Goal: Task Accomplishment & Management: Manage account settings

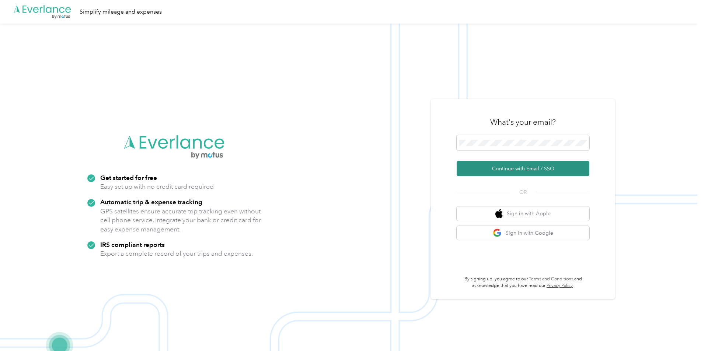
click at [526, 168] on button "Continue with Email / SSO" at bounding box center [522, 168] width 133 height 15
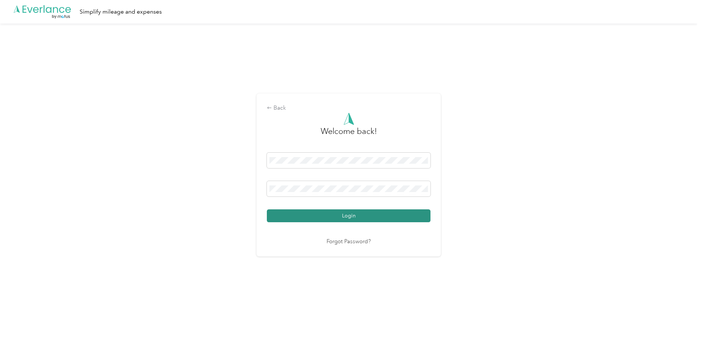
click at [361, 218] on button "Login" at bounding box center [349, 216] width 164 height 13
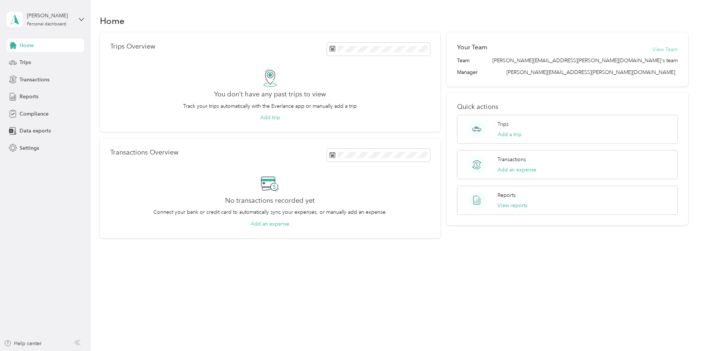
click at [663, 49] on button "View Team" at bounding box center [664, 50] width 25 height 8
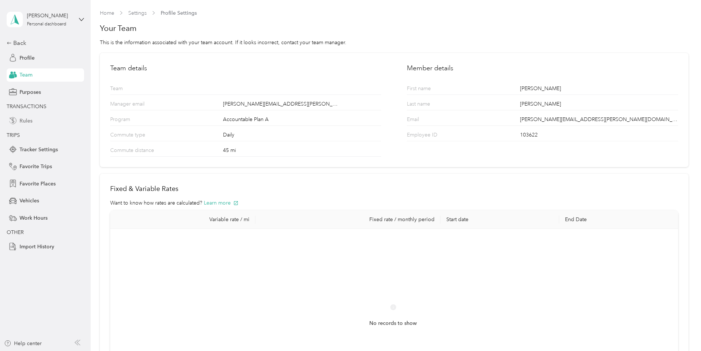
click at [27, 120] on span "Rules" at bounding box center [26, 121] width 13 height 8
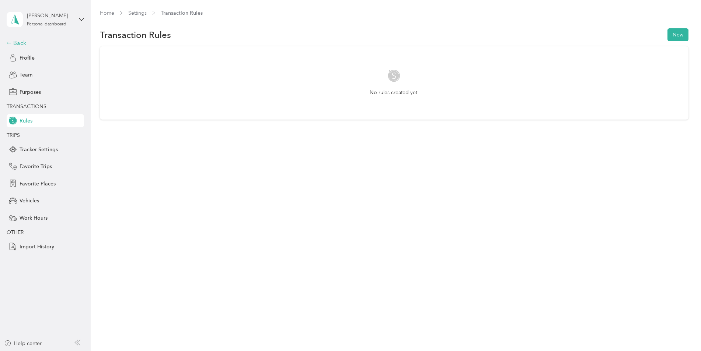
click at [20, 45] on div "Back" at bounding box center [44, 43] width 74 height 9
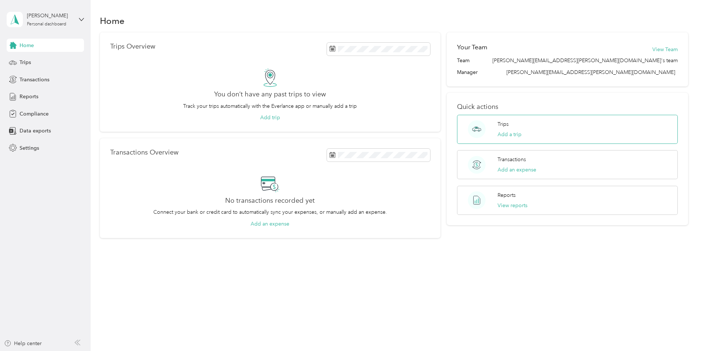
click at [500, 126] on p "Trips" at bounding box center [502, 124] width 11 height 8
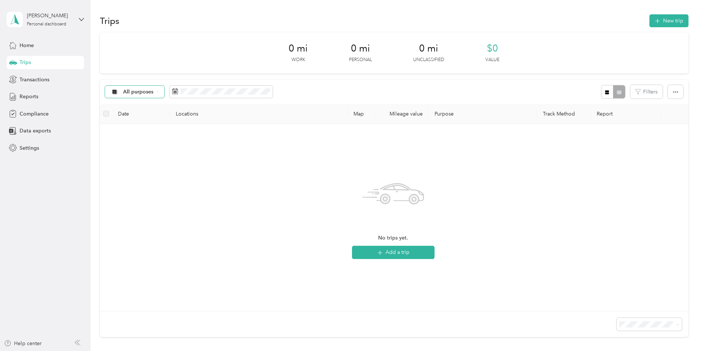
click at [157, 90] on div "All purposes" at bounding box center [135, 92] width 60 height 13
click at [146, 133] on li "Atlantic Constructors" at bounding box center [142, 131] width 74 height 13
click at [124, 117] on th "Date" at bounding box center [141, 114] width 58 height 20
click at [106, 116] on label at bounding box center [106, 114] width 6 height 8
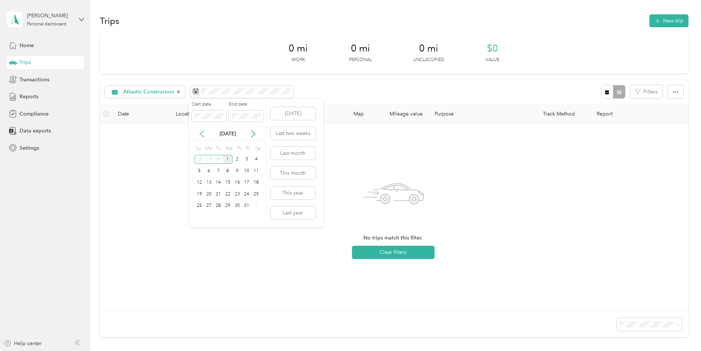
click at [204, 134] on icon at bounding box center [201, 133] width 7 height 7
click at [217, 193] on div "23" at bounding box center [218, 194] width 10 height 9
click at [217, 194] on div "23" at bounding box center [218, 194] width 10 height 9
click at [192, 114] on th "Locations" at bounding box center [259, 114] width 178 height 20
click at [108, 116] on label at bounding box center [106, 114] width 6 height 8
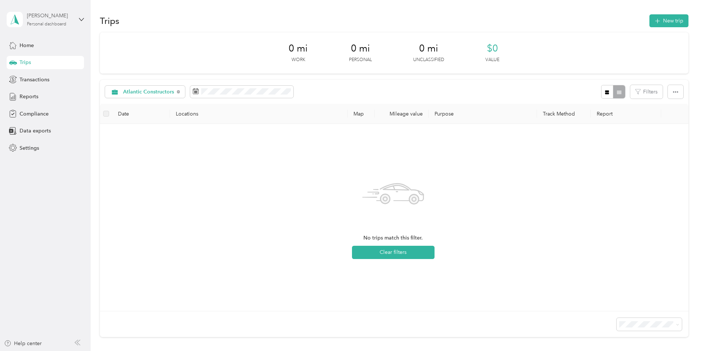
click at [45, 25] on div "Personal dashboard" at bounding box center [46, 24] width 39 height 4
click at [213, 63] on div "0 mi Work 0 mi Personal 0 mi Unclassified $0 Value" at bounding box center [394, 52] width 588 height 41
click at [662, 21] on button "New trip" at bounding box center [668, 20] width 39 height 13
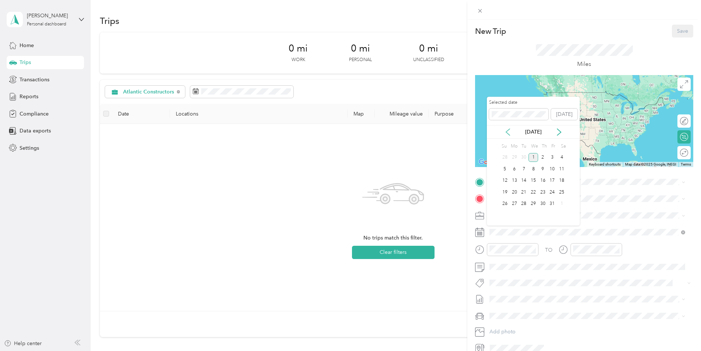
click at [508, 130] on icon at bounding box center [508, 132] width 4 height 7
click at [524, 193] on div "23" at bounding box center [524, 192] width 10 height 9
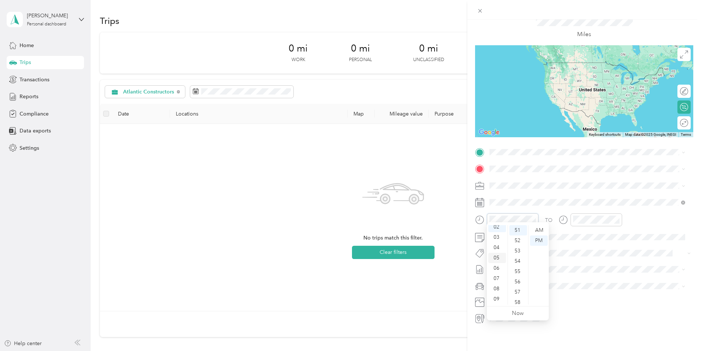
scroll to position [44, 0]
click at [498, 257] on div "07" at bounding box center [497, 258] width 18 height 10
click at [497, 246] on div "06" at bounding box center [497, 248] width 18 height 10
click at [520, 232] on div "00" at bounding box center [518, 230] width 18 height 10
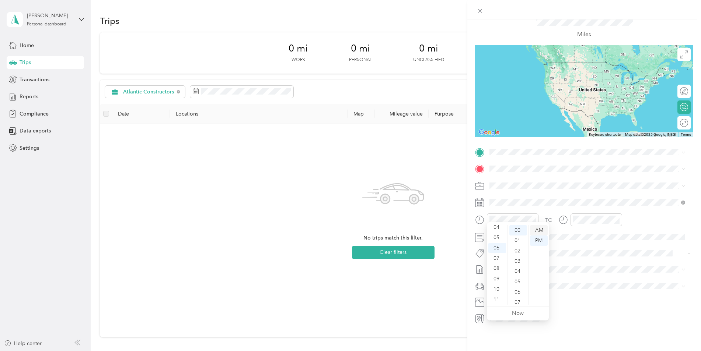
click at [536, 228] on div "AM" at bounding box center [539, 230] width 18 height 10
click at [517, 178] on div "[STREET_ADDRESS][US_STATE]" at bounding box center [587, 173] width 190 height 10
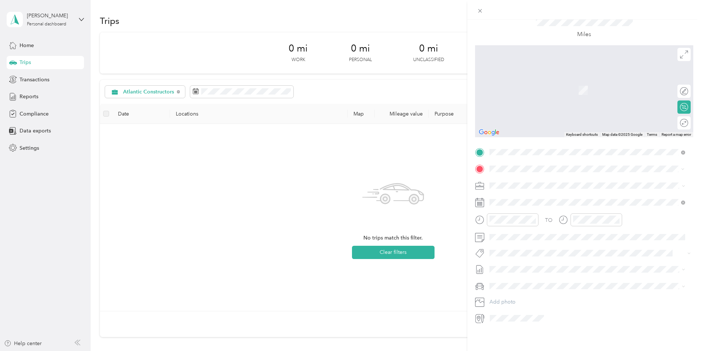
click at [545, 192] on span "[STREET_ADDRESS][US_STATE]" at bounding box center [540, 190] width 74 height 7
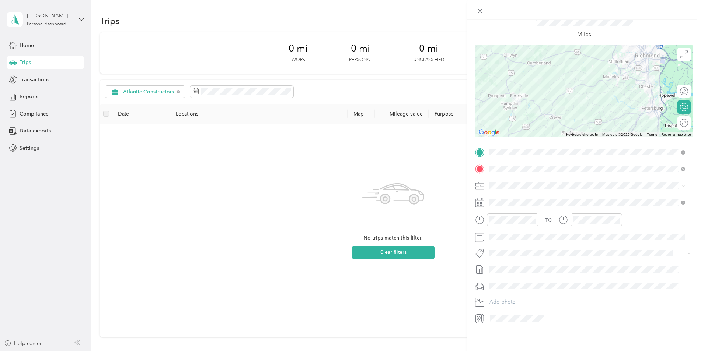
click at [480, 316] on icon at bounding box center [478, 319] width 4 height 6
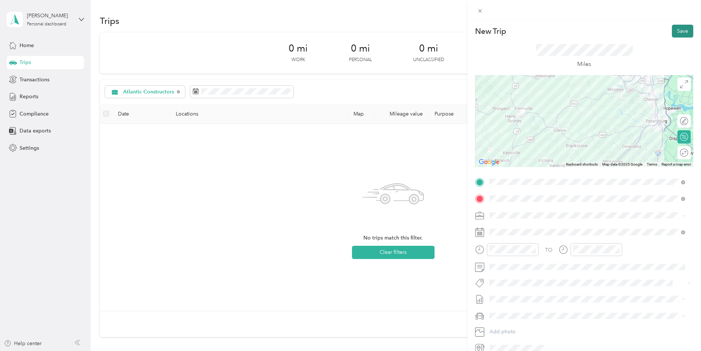
click at [675, 29] on button "Save" at bounding box center [681, 31] width 21 height 13
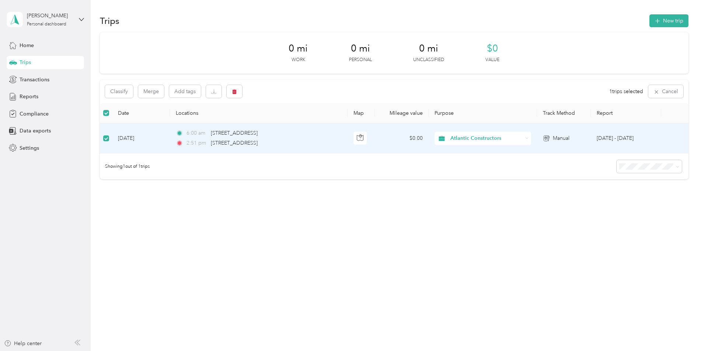
click at [477, 137] on span "Atlantic Constructors" at bounding box center [486, 138] width 72 height 8
click at [470, 152] on span "Atlantic Constructors" at bounding box center [487, 152] width 65 height 8
click at [562, 137] on span "Manual" at bounding box center [561, 138] width 17 height 8
click at [671, 20] on button "New trip" at bounding box center [668, 20] width 39 height 13
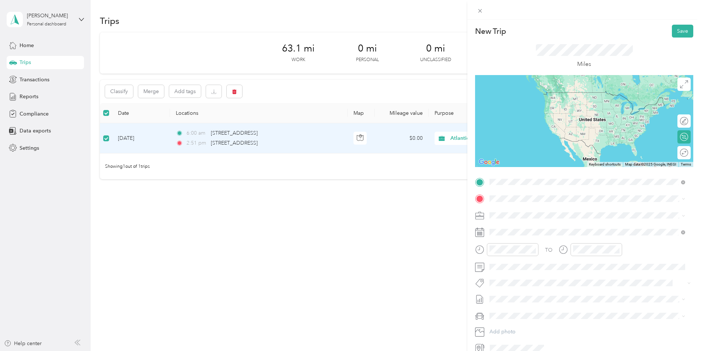
click at [533, 227] on span "[STREET_ADDRESS][US_STATE]" at bounding box center [540, 224] width 74 height 7
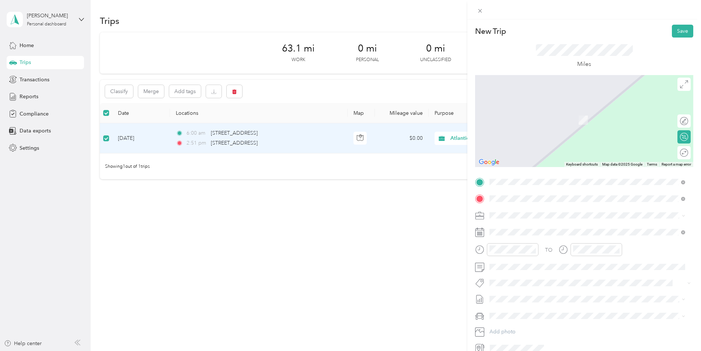
click at [530, 229] on span "[STREET_ADDRESS][US_STATE]" at bounding box center [540, 225] width 74 height 7
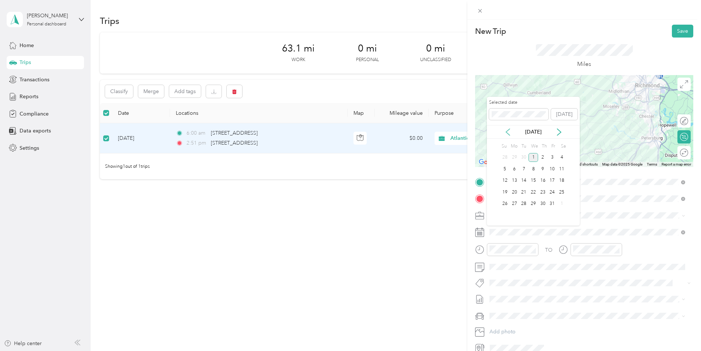
click at [509, 133] on icon at bounding box center [507, 132] width 7 height 7
click at [524, 192] on div "23" at bounding box center [524, 192] width 10 height 9
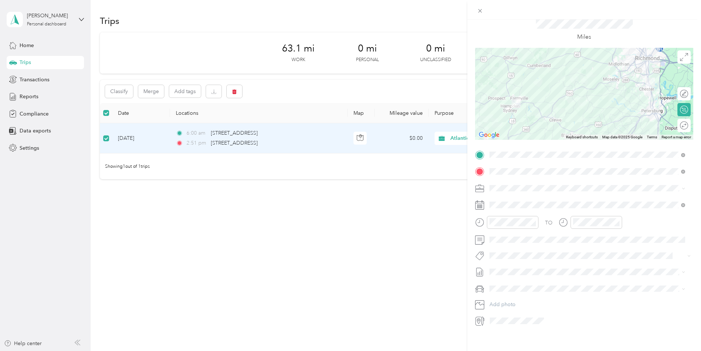
scroll to position [35, 0]
click at [480, 316] on icon at bounding box center [478, 319] width 4 height 6
click at [536, 313] on span at bounding box center [516, 319] width 59 height 12
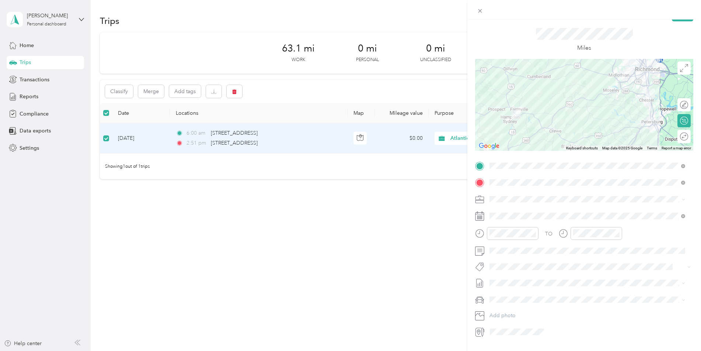
scroll to position [0, 0]
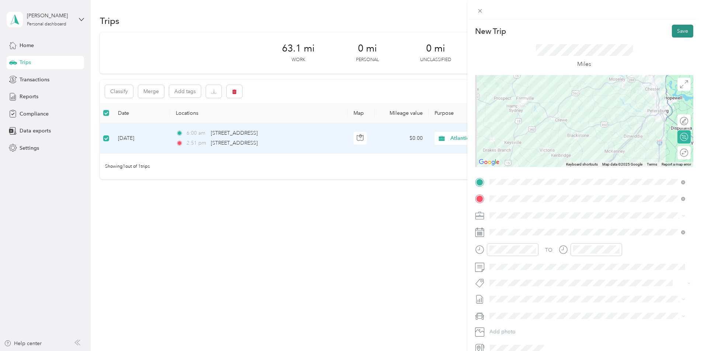
click at [674, 29] on button "Save" at bounding box center [681, 31] width 21 height 13
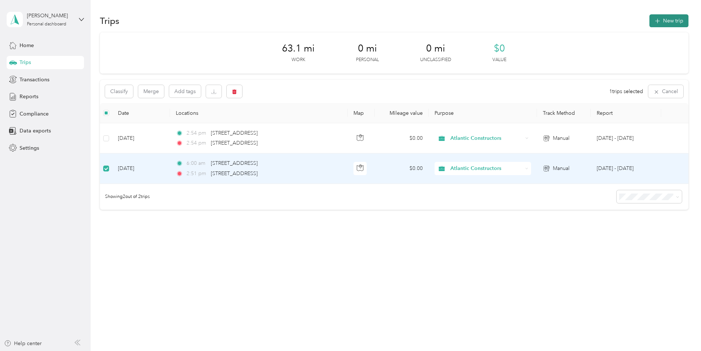
click at [661, 22] on icon "button" at bounding box center [657, 21] width 8 height 8
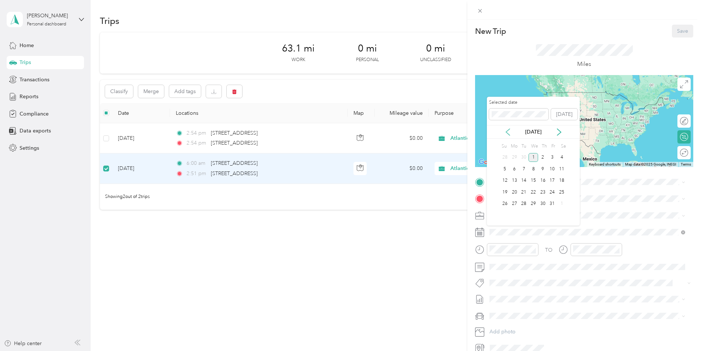
click at [505, 131] on icon at bounding box center [507, 132] width 7 height 7
click at [542, 193] on div "25" at bounding box center [543, 192] width 10 height 9
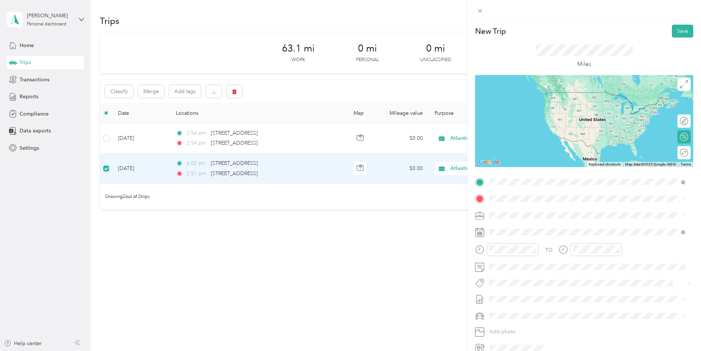
drag, startPoint x: 539, startPoint y: 210, endPoint x: 537, endPoint y: 207, distance: 4.1
click at [539, 210] on span "[STREET_ADDRESS][US_STATE]" at bounding box center [540, 209] width 74 height 7
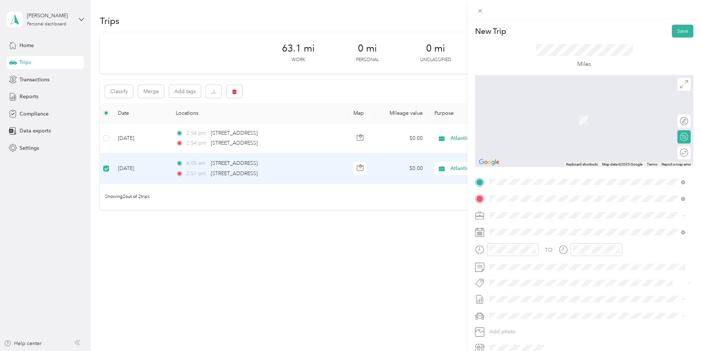
click at [528, 244] on span "[STREET_ADDRESS][PERSON_NAME][US_STATE]" at bounding box center [560, 240] width 115 height 7
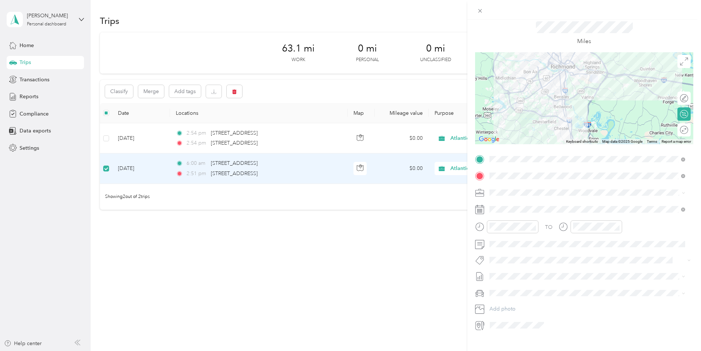
scroll to position [35, 0]
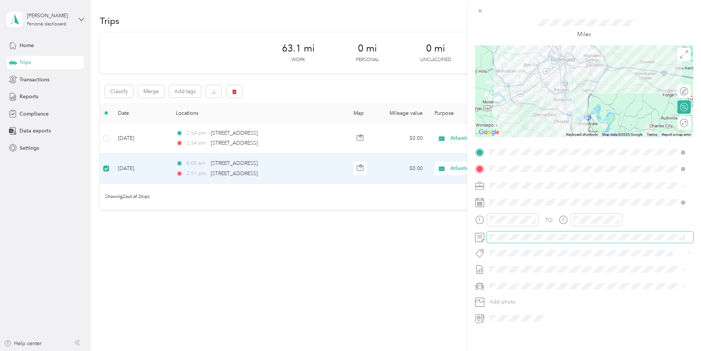
click at [513, 235] on span at bounding box center [590, 238] width 206 height 12
click at [488, 214] on div at bounding box center [513, 220] width 52 height 13
click at [497, 269] on div "06" at bounding box center [497, 272] width 18 height 10
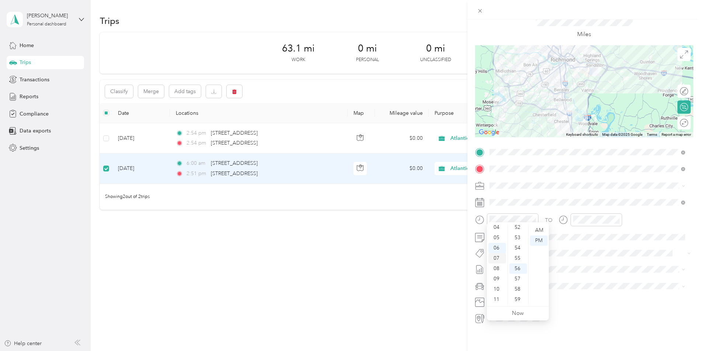
click at [496, 259] on div "07" at bounding box center [497, 258] width 18 height 10
click at [521, 230] on div "00" at bounding box center [518, 230] width 18 height 10
click at [582, 299] on div "09" at bounding box center [580, 303] width 18 height 10
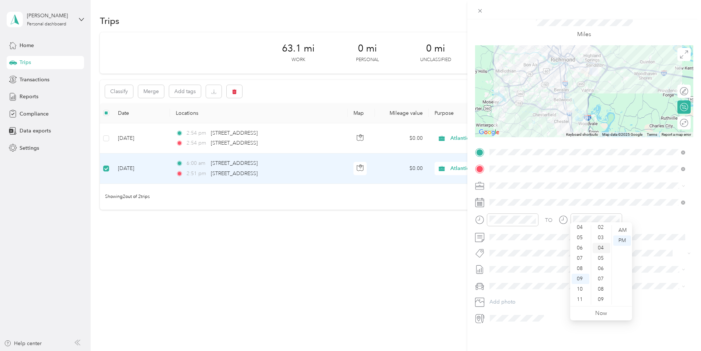
scroll to position [0, 0]
click at [601, 231] on div "00" at bounding box center [601, 230] width 18 height 10
click at [606, 116] on div at bounding box center [584, 91] width 218 height 92
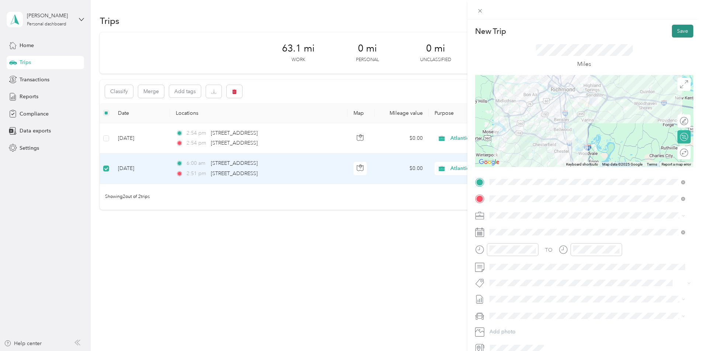
click at [680, 32] on button "Save" at bounding box center [681, 31] width 21 height 13
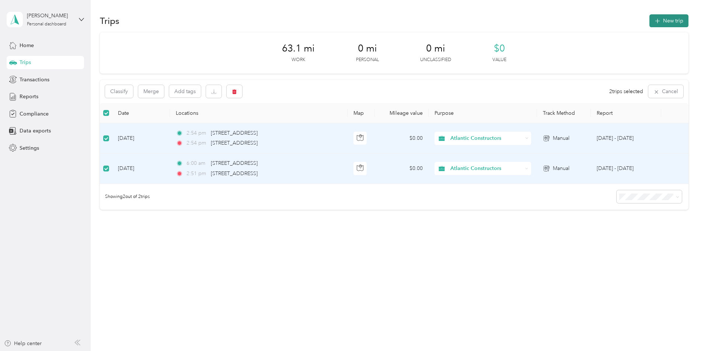
click at [669, 19] on button "New trip" at bounding box center [668, 20] width 39 height 13
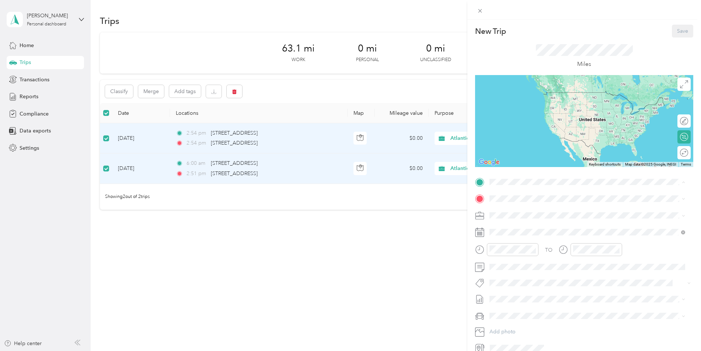
click at [422, 20] on div "New Trip Save This trip cannot be edited because it is either under review, app…" at bounding box center [350, 175] width 701 height 351
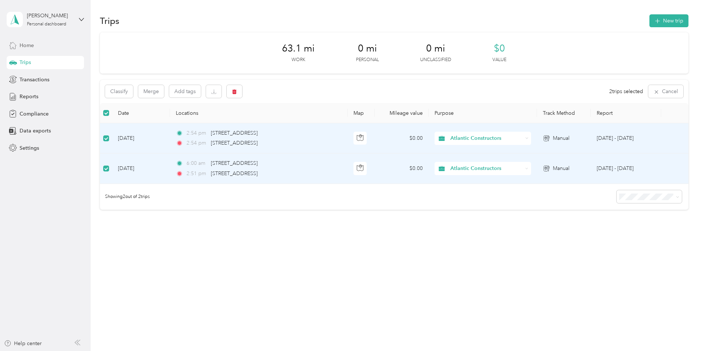
click at [26, 46] on span "Home" at bounding box center [27, 46] width 14 height 8
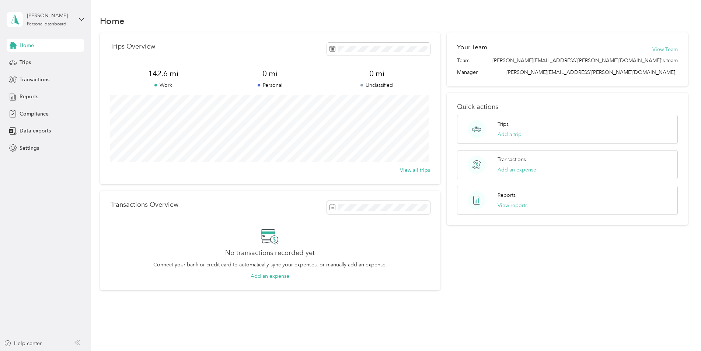
click at [161, 84] on p "Work" at bounding box center [163, 85] width 106 height 8
click at [24, 77] on span "Transactions" at bounding box center [35, 80] width 30 height 8
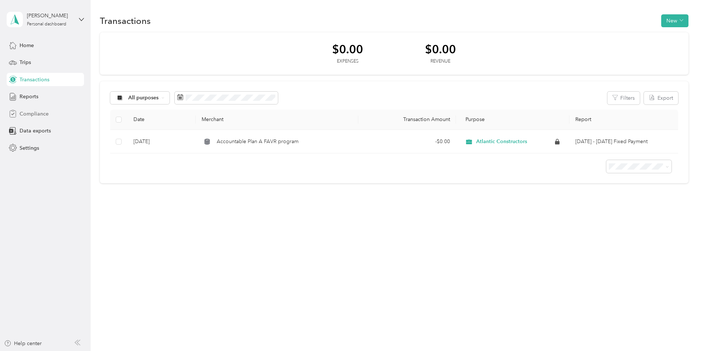
click at [39, 111] on span "Compliance" at bounding box center [34, 114] width 29 height 8
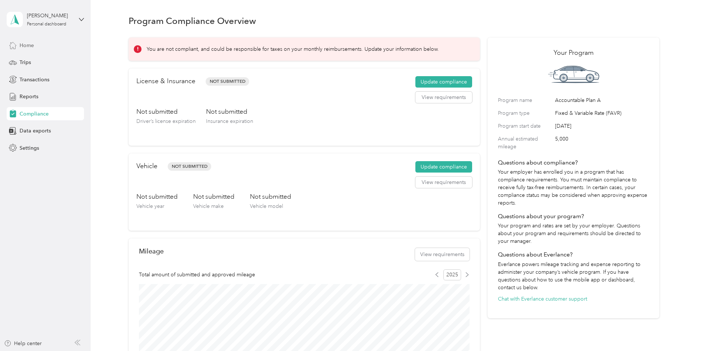
click at [17, 46] on icon at bounding box center [13, 45] width 8 height 8
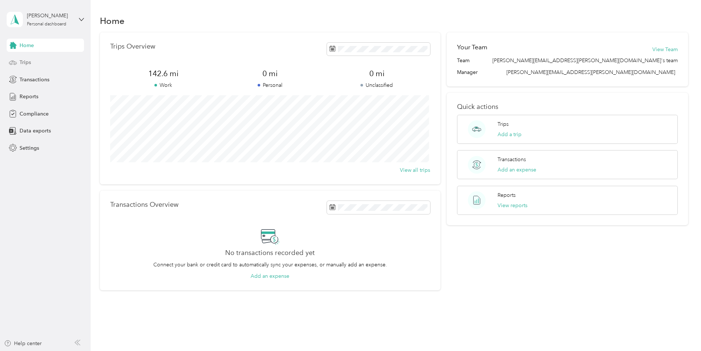
click at [31, 63] on div "Trips" at bounding box center [45, 62] width 77 height 13
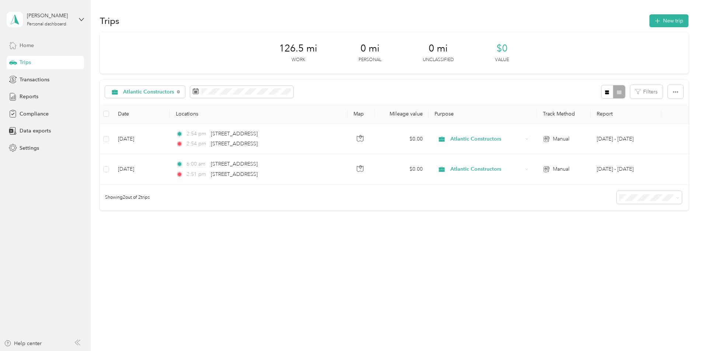
click at [133, 200] on span "Showing 2 out of 2 trips" at bounding box center [125, 197] width 50 height 7
click at [109, 115] on th at bounding box center [106, 114] width 13 height 20
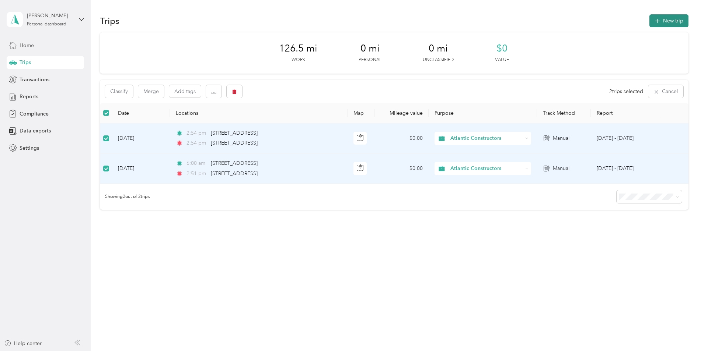
click at [672, 18] on button "New trip" at bounding box center [668, 20] width 39 height 13
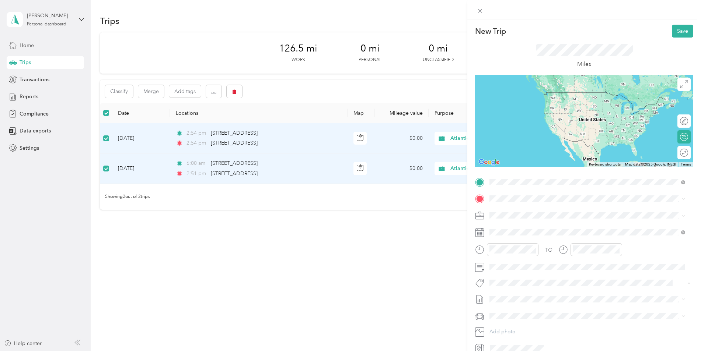
click at [525, 209] on span "[STREET_ADDRESS][US_STATE]" at bounding box center [540, 209] width 74 height 7
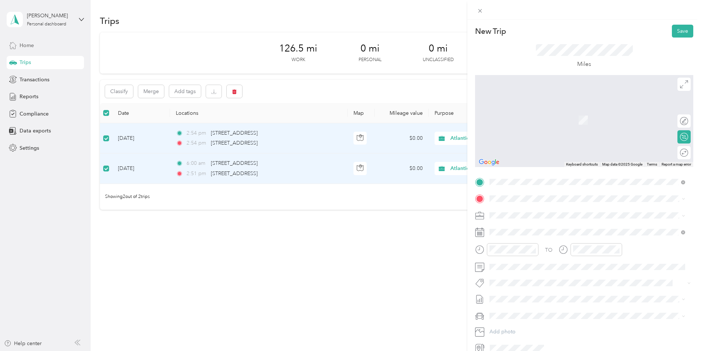
click at [540, 241] on span "[STREET_ADDRESS][PERSON_NAME][US_STATE]" at bounding box center [560, 237] width 115 height 7
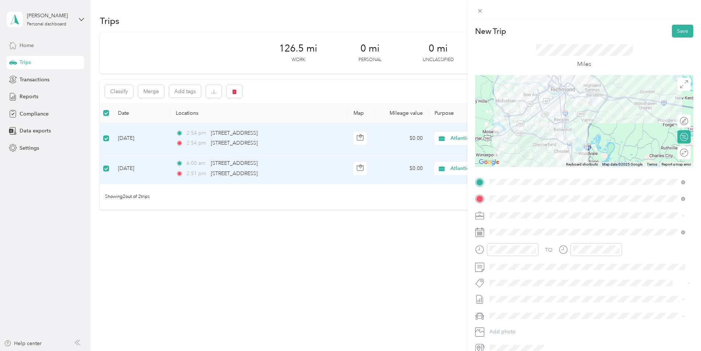
click at [498, 13] on div at bounding box center [584, 10] width 234 height 20
click at [483, 33] on p "New Trip" at bounding box center [490, 31] width 31 height 10
click at [677, 29] on button "Save" at bounding box center [681, 31] width 21 height 13
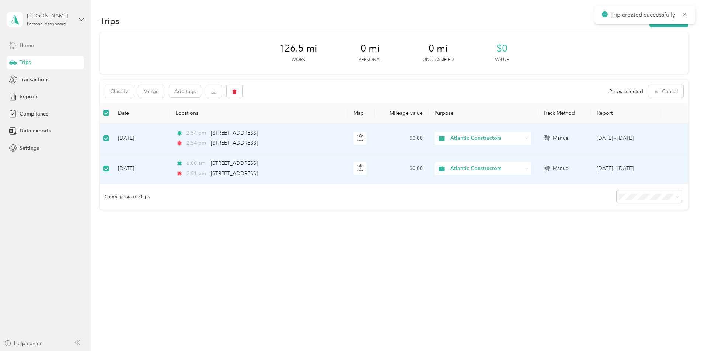
click at [637, 17] on p "Trip created successfully" at bounding box center [643, 14] width 66 height 9
click at [30, 81] on span "Transactions" at bounding box center [35, 80] width 30 height 8
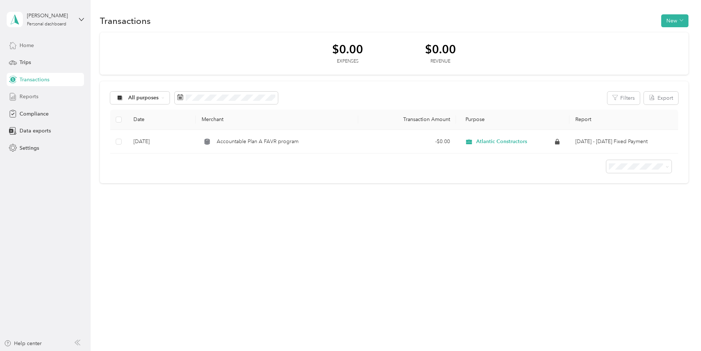
click at [31, 99] on span "Reports" at bounding box center [29, 97] width 19 height 8
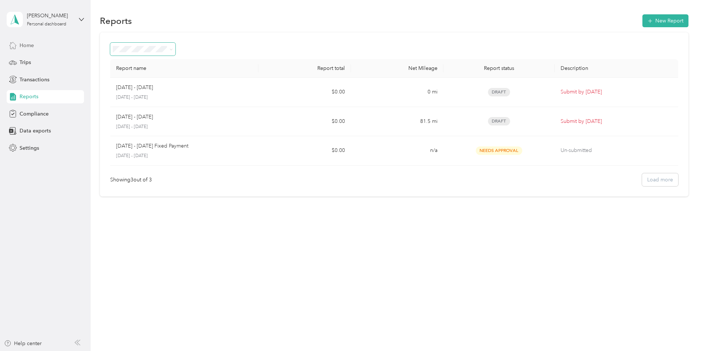
click at [170, 49] on icon at bounding box center [170, 49] width 3 height 3
click at [144, 89] on div "Needs approval" at bounding box center [142, 89] width 55 height 8
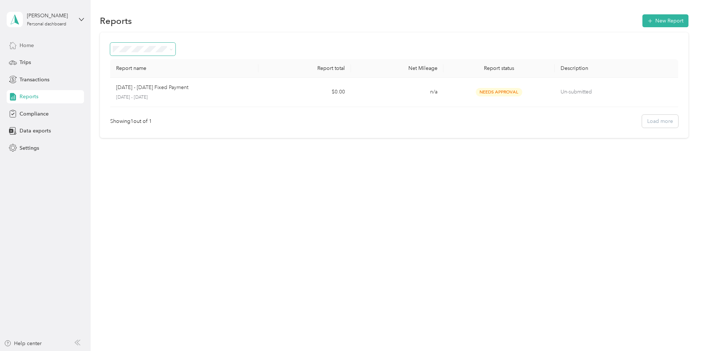
click at [34, 47] on div "Home" at bounding box center [45, 45] width 77 height 13
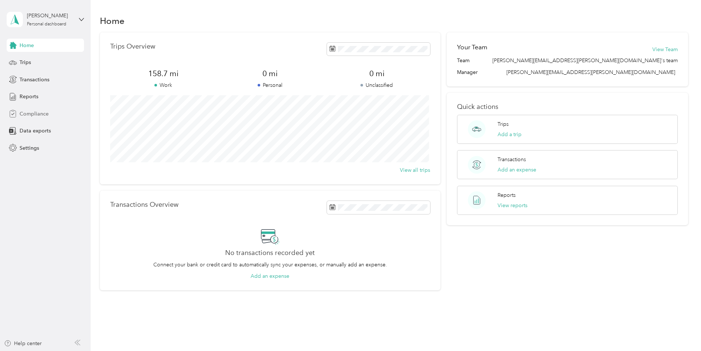
click at [36, 114] on span "Compliance" at bounding box center [34, 114] width 29 height 8
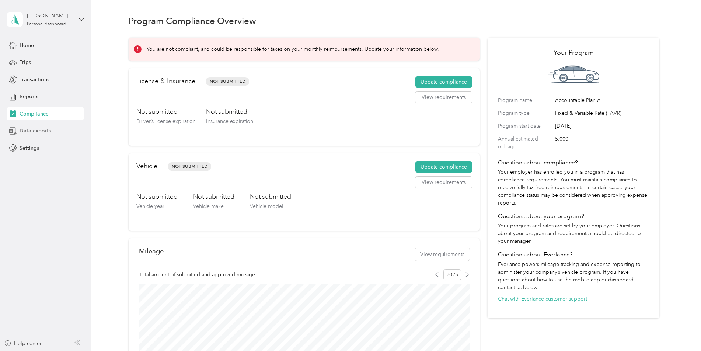
click at [34, 130] on span "Data exports" at bounding box center [35, 131] width 31 height 8
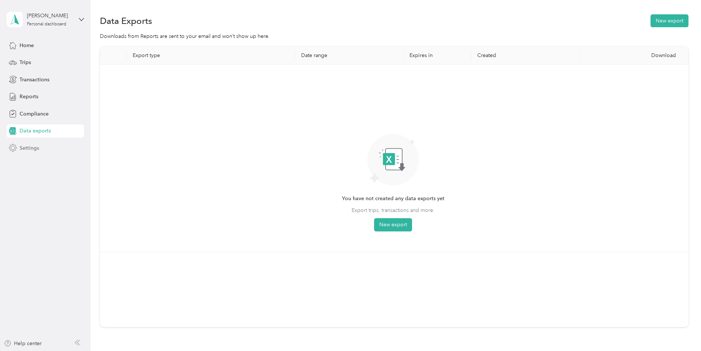
click at [33, 148] on span "Settings" at bounding box center [30, 148] width 20 height 8
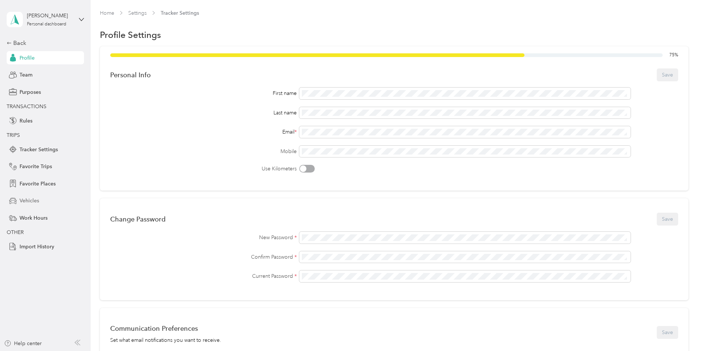
click at [32, 198] on span "Vehicles" at bounding box center [30, 201] width 20 height 8
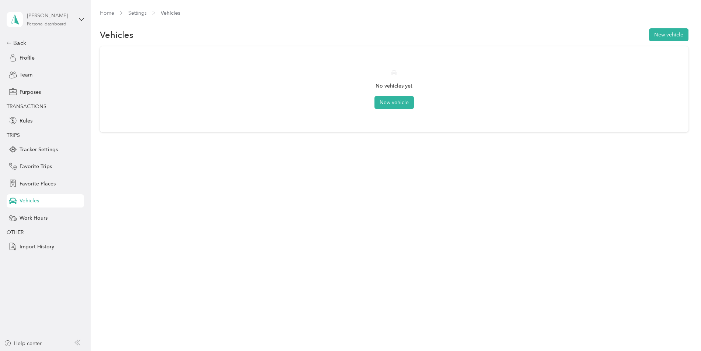
click at [40, 23] on div "Personal dashboard" at bounding box center [46, 24] width 39 height 4
click at [51, 40] on span "You’re signed in as [PERSON_NAME][EMAIL_ADDRESS][PERSON_NAME][DOMAIN_NAME]" at bounding box center [126, 38] width 228 height 8
click at [672, 34] on button "New vehicle" at bounding box center [668, 34] width 39 height 13
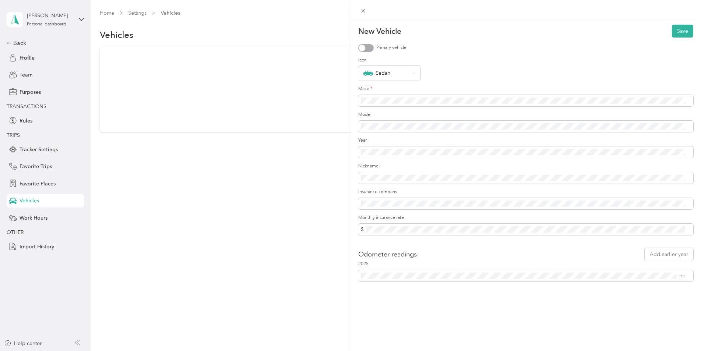
click at [21, 41] on div "New Vehicle Save Primary vehicle Icon Sedan Make * Model Year Nickname Insuranc…" at bounding box center [350, 175] width 701 height 351
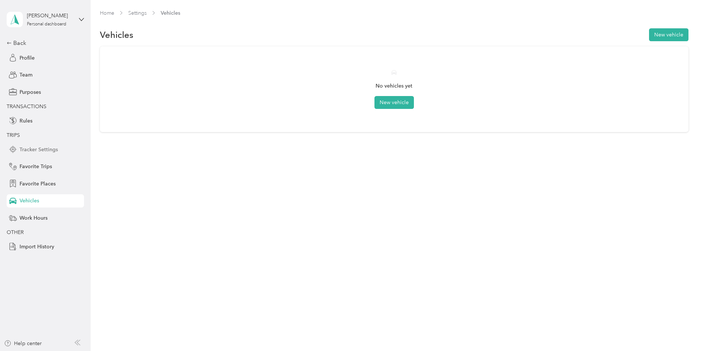
click at [41, 147] on span "Tracker Settings" at bounding box center [39, 150] width 38 height 8
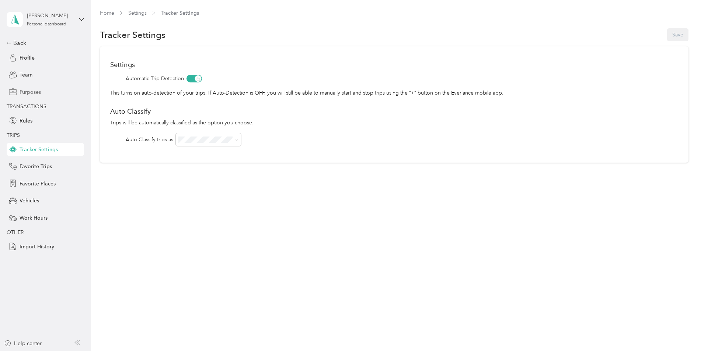
click at [32, 93] on span "Purposes" at bounding box center [30, 92] width 21 height 8
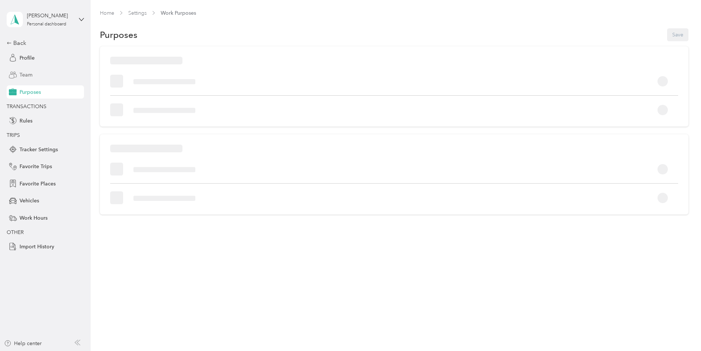
click at [25, 75] on span "Team" at bounding box center [26, 75] width 13 height 8
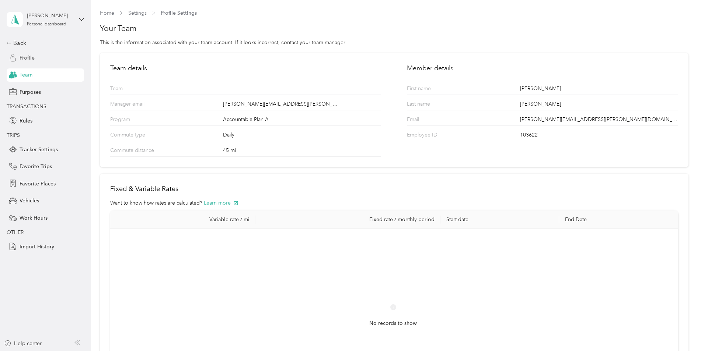
click at [28, 60] on span "Profile" at bounding box center [27, 58] width 15 height 8
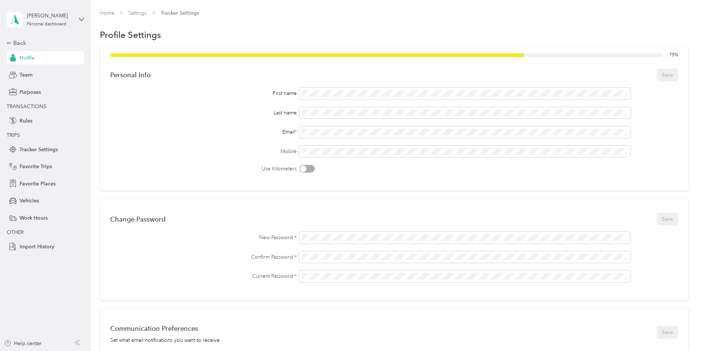
click at [311, 170] on div at bounding box center [306, 169] width 15 height 8
click at [303, 166] on div at bounding box center [306, 169] width 15 height 8
click at [32, 15] on div "[PERSON_NAME]" at bounding box center [50, 16] width 46 height 8
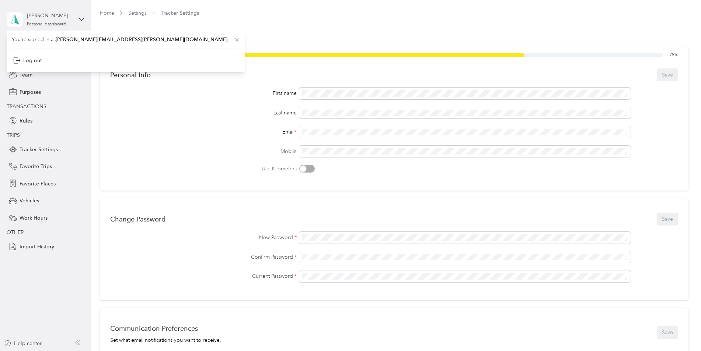
click at [14, 23] on icon at bounding box center [15, 20] width 8 height 10
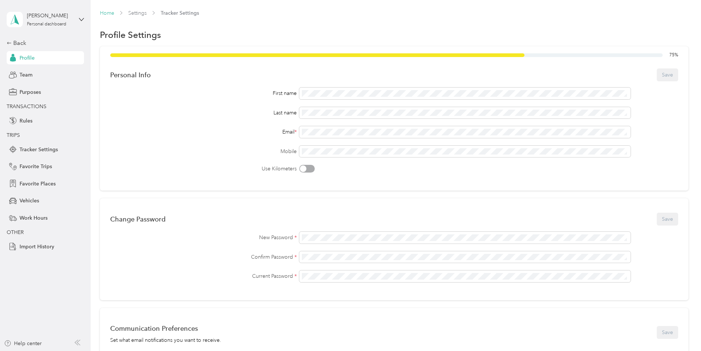
click at [101, 14] on link "Home" at bounding box center [107, 13] width 14 height 6
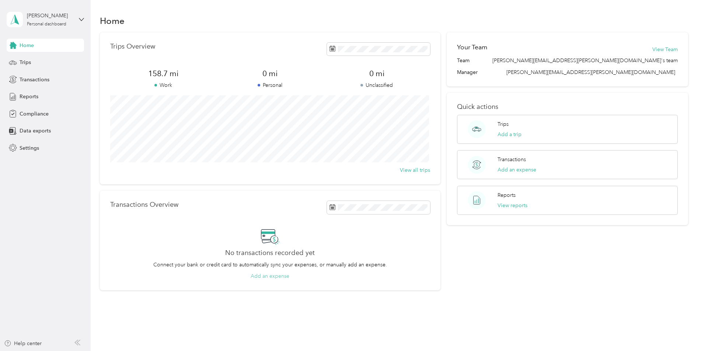
click at [273, 275] on button "Add an expense" at bounding box center [269, 277] width 39 height 8
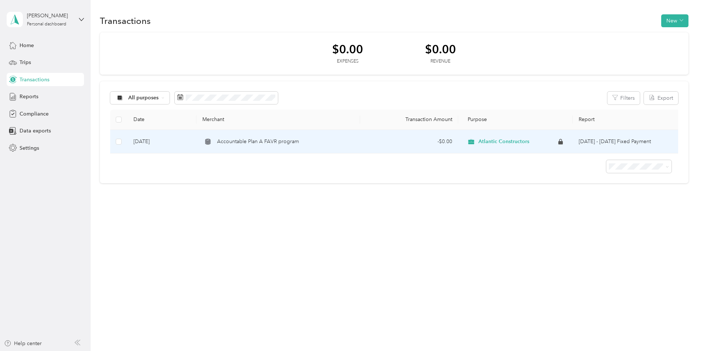
click at [283, 142] on span "Accountable Plan A FAVR program" at bounding box center [258, 142] width 82 height 8
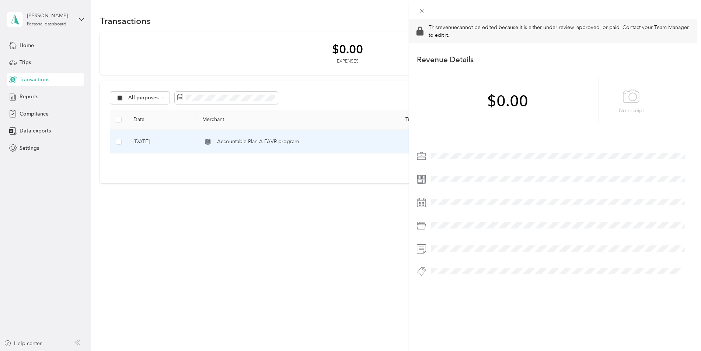
click at [571, 56] on div "Revenue Details Save" at bounding box center [555, 60] width 277 height 10
click at [375, 26] on div "This revenue cannot be edited because it is either under review, approved, or p…" at bounding box center [350, 175] width 701 height 351
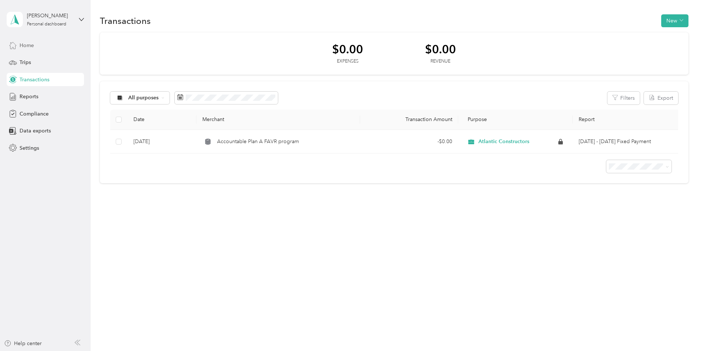
click at [28, 44] on span "Home" at bounding box center [27, 46] width 14 height 8
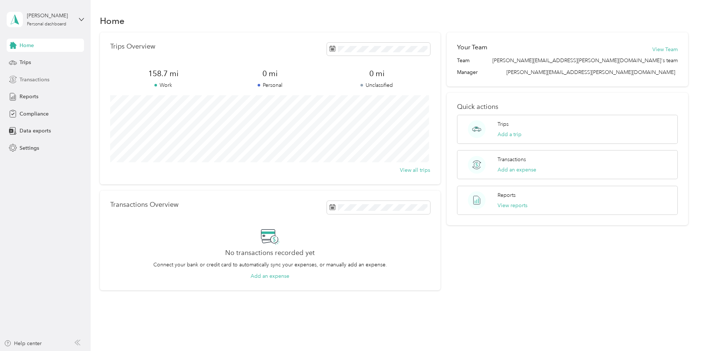
click at [35, 80] on span "Transactions" at bounding box center [35, 80] width 30 height 8
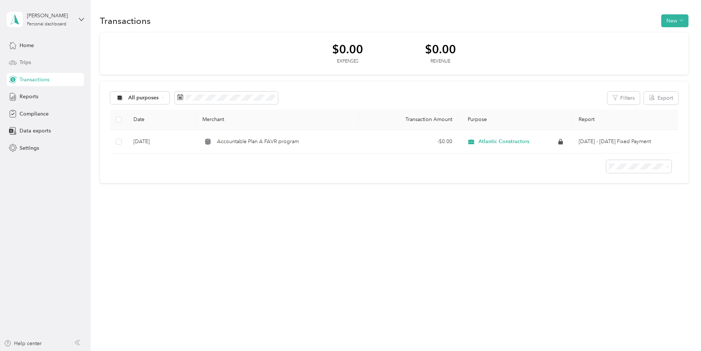
click at [23, 63] on span "Trips" at bounding box center [25, 63] width 11 height 8
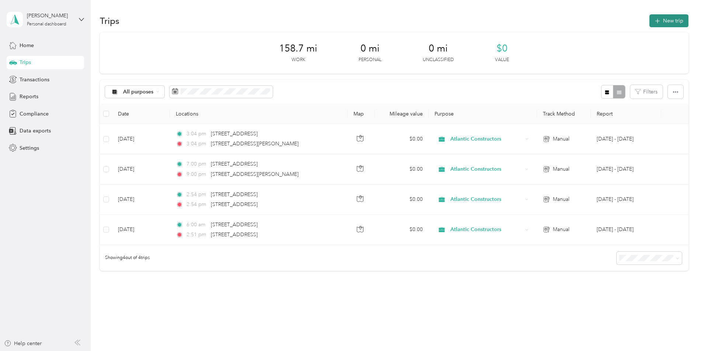
click at [666, 20] on button "New trip" at bounding box center [668, 20] width 39 height 13
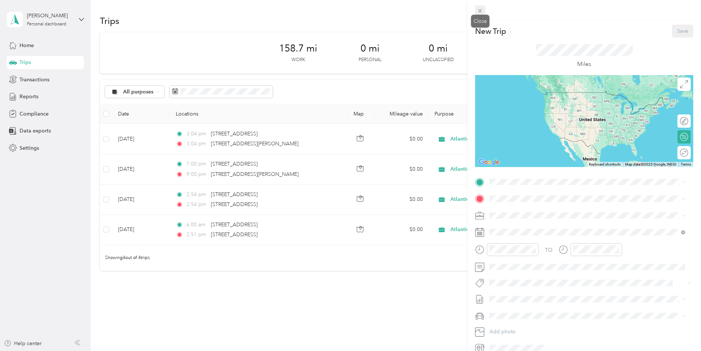
click at [478, 10] on icon at bounding box center [480, 11] width 6 height 6
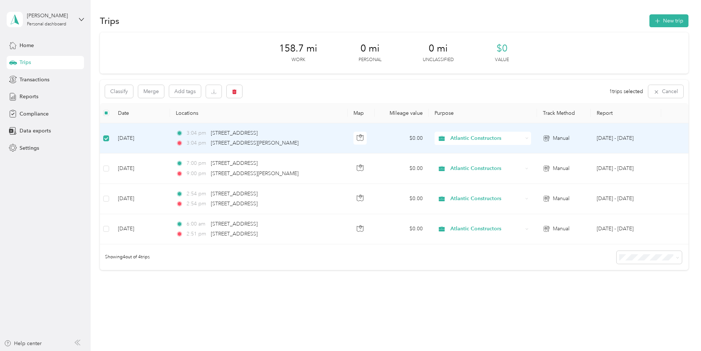
click at [110, 137] on td at bounding box center [106, 138] width 13 height 30
click at [661, 21] on button "New trip" at bounding box center [668, 20] width 39 height 13
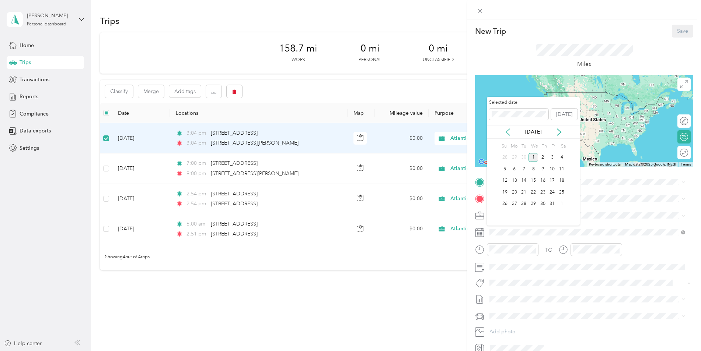
click at [508, 132] on icon at bounding box center [507, 132] width 7 height 7
click at [524, 203] on div "30" at bounding box center [524, 204] width 10 height 9
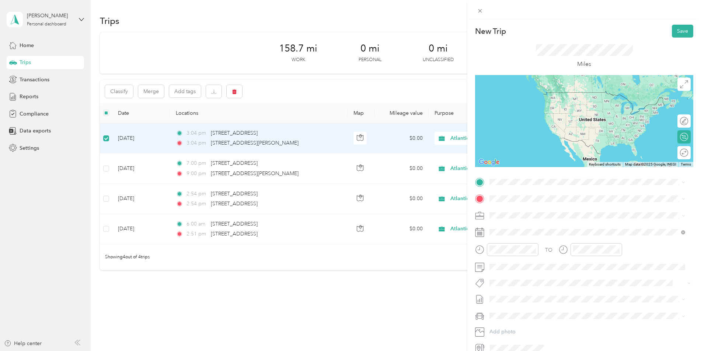
click at [547, 210] on span "[STREET_ADDRESS][US_STATE]" at bounding box center [540, 206] width 74 height 7
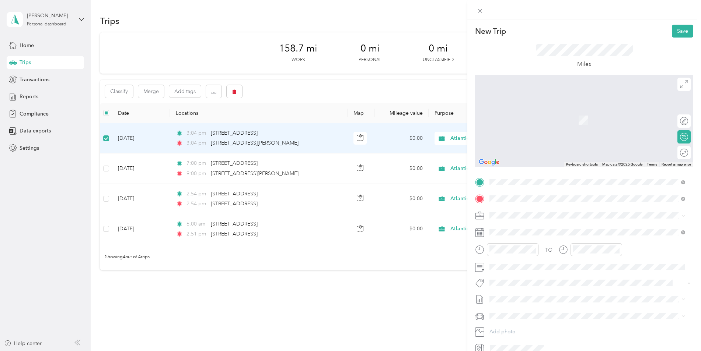
click at [516, 244] on span "[STREET_ADDRESS][PERSON_NAME][US_STATE]" at bounding box center [560, 240] width 115 height 7
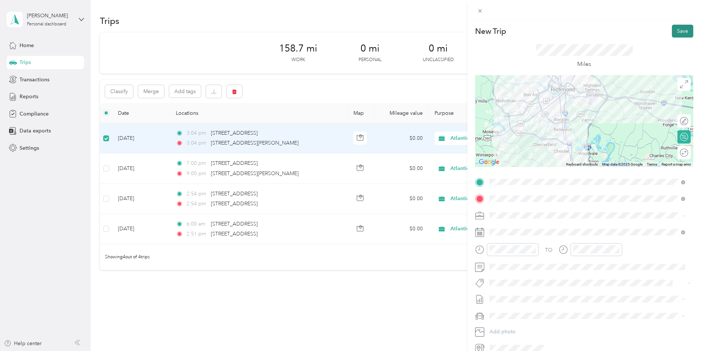
click at [677, 31] on button "Save" at bounding box center [681, 31] width 21 height 13
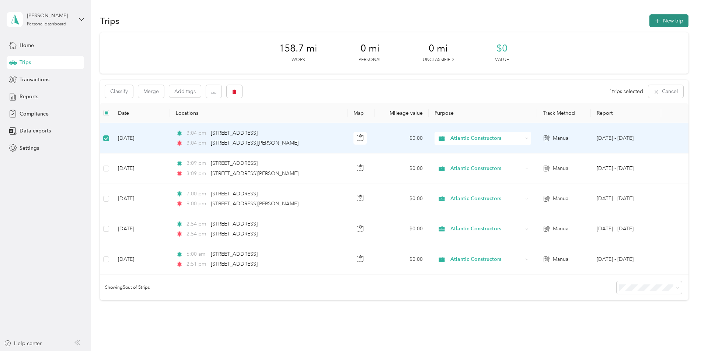
click at [666, 20] on button "New trip" at bounding box center [668, 20] width 39 height 13
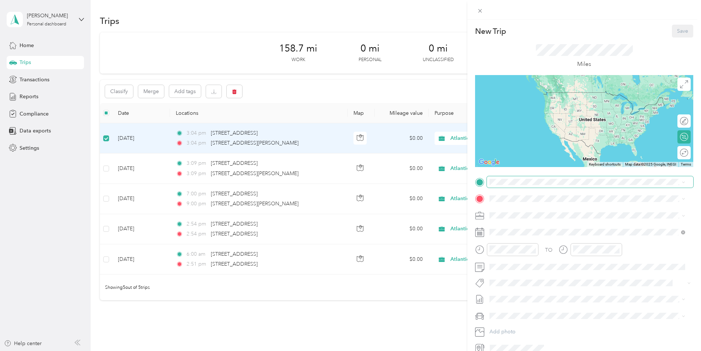
click at [509, 179] on span at bounding box center [590, 182] width 206 height 12
click at [530, 227] on span "[STREET_ADDRESS][PERSON_NAME][US_STATE]" at bounding box center [560, 224] width 115 height 7
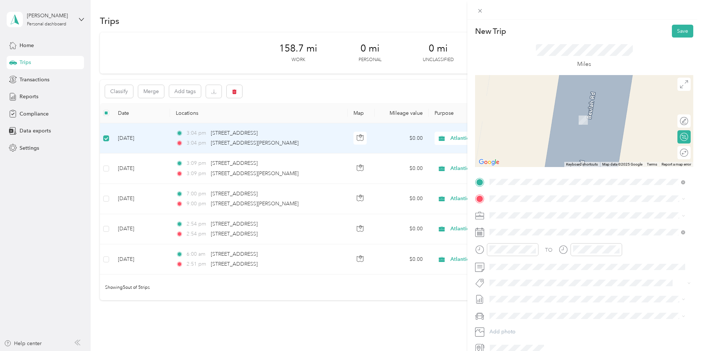
click at [511, 228] on span "Atlantic Constructors" at bounding box center [516, 228] width 48 height 6
click at [522, 222] on div "[STREET_ADDRESS][US_STATE]" at bounding box center [587, 226] width 190 height 10
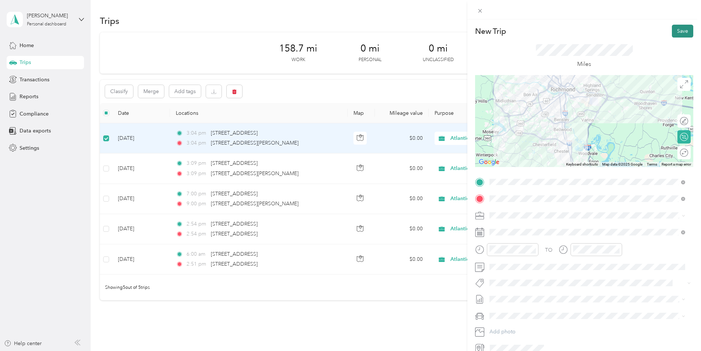
click at [678, 32] on button "Save" at bounding box center [681, 31] width 21 height 13
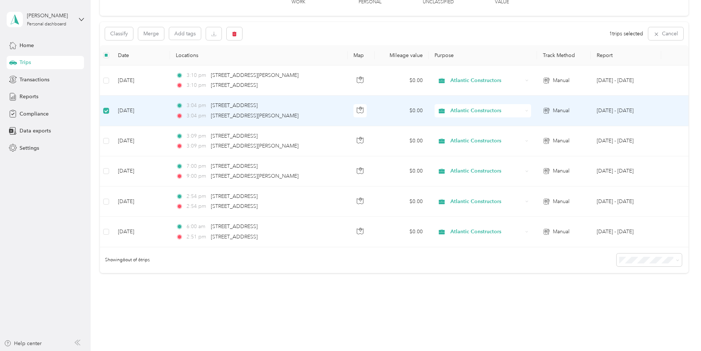
scroll to position [45, 0]
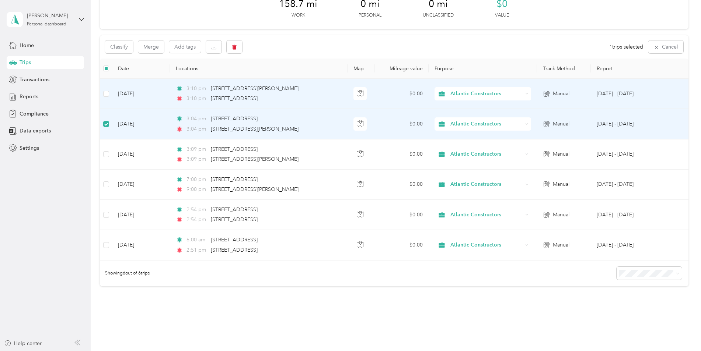
click at [603, 94] on td "[DATE] - [DATE]" at bounding box center [625, 94] width 70 height 30
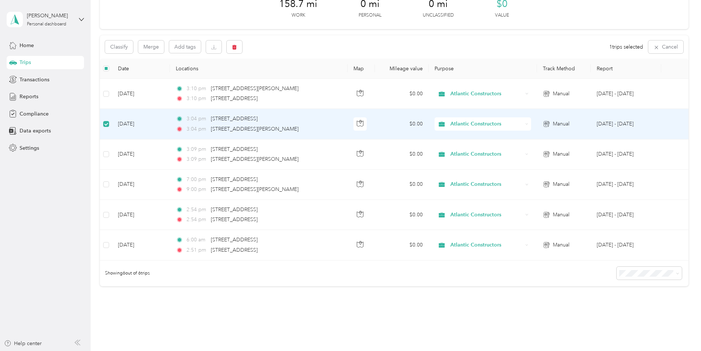
click at [599, 123] on td "[DATE] - [DATE]" at bounding box center [625, 124] width 70 height 30
click at [600, 123] on td "[DATE] - [DATE]" at bounding box center [625, 124] width 70 height 30
click at [600, 124] on td "[DATE] - [DATE]" at bounding box center [625, 124] width 70 height 30
click at [121, 124] on td "[DATE]" at bounding box center [141, 124] width 58 height 30
click at [122, 124] on td "[DATE]" at bounding box center [141, 124] width 58 height 30
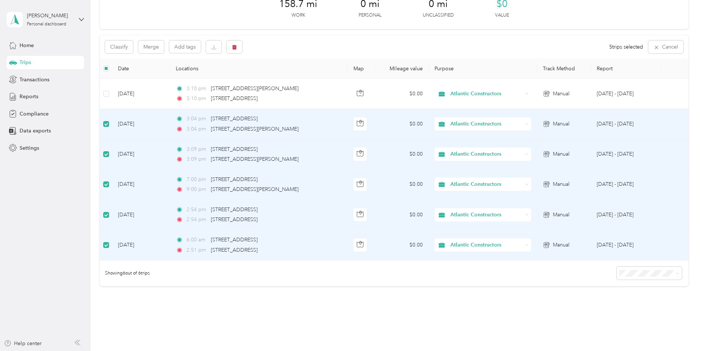
click at [105, 72] on label at bounding box center [106, 68] width 6 height 8
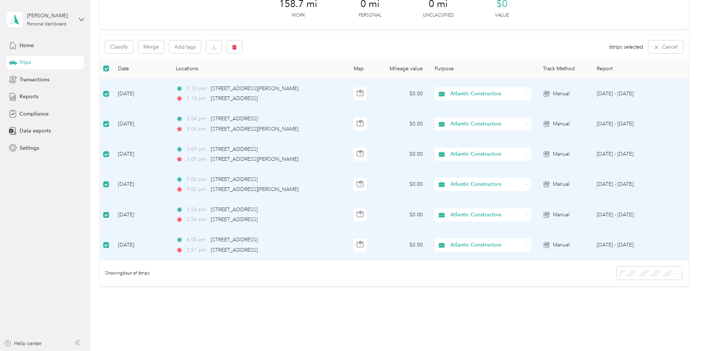
click at [118, 69] on th "Date" at bounding box center [141, 69] width 58 height 20
click at [122, 68] on th "Date" at bounding box center [141, 69] width 58 height 20
click at [110, 68] on th at bounding box center [106, 69] width 13 height 20
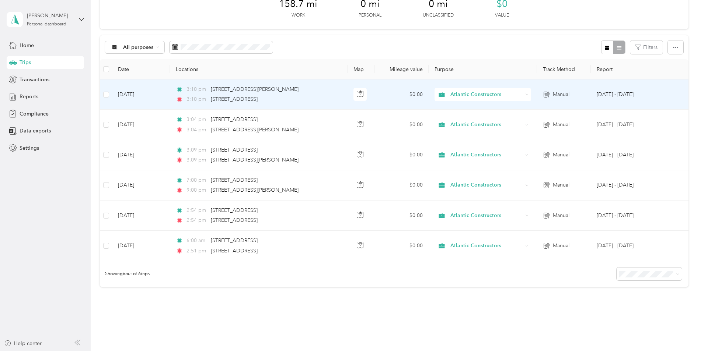
click at [125, 93] on td "[DATE]" at bounding box center [141, 95] width 58 height 30
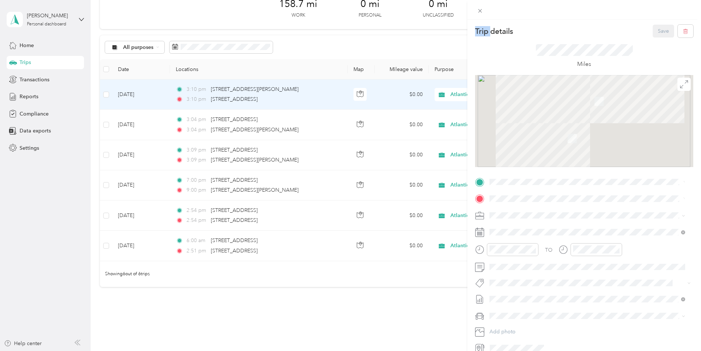
click at [125, 93] on div "Trip details Save This trip cannot be edited because it is either under review,…" at bounding box center [350, 175] width 701 height 351
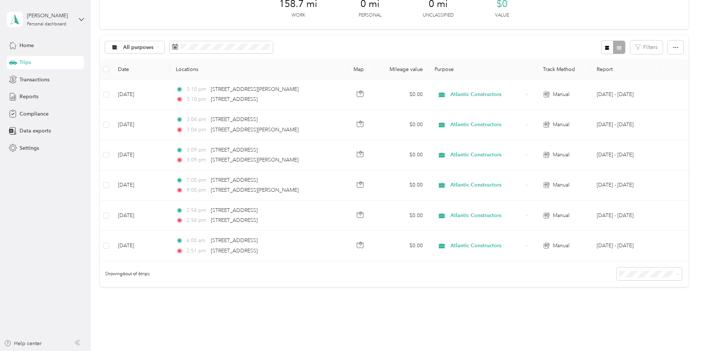
click at [125, 93] on td "[DATE]" at bounding box center [141, 95] width 58 height 30
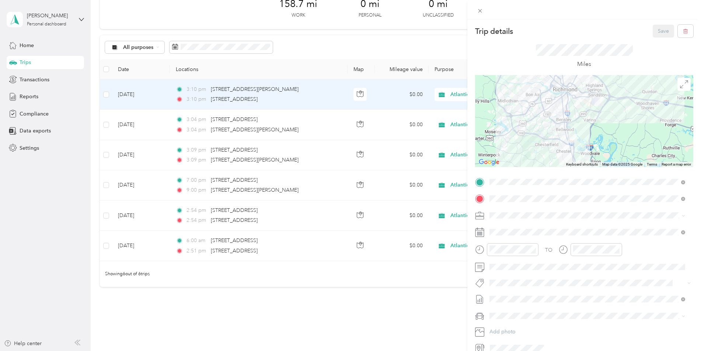
click at [126, 155] on div "Trip details Save This trip cannot be edited because it is either under review,…" at bounding box center [350, 175] width 701 height 351
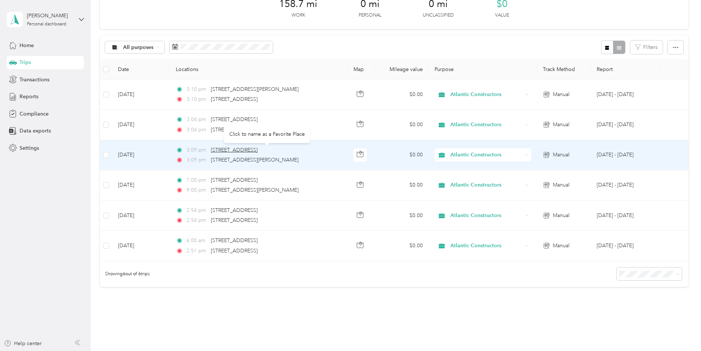
click at [231, 151] on span "[STREET_ADDRESS]" at bounding box center [234, 150] width 47 height 6
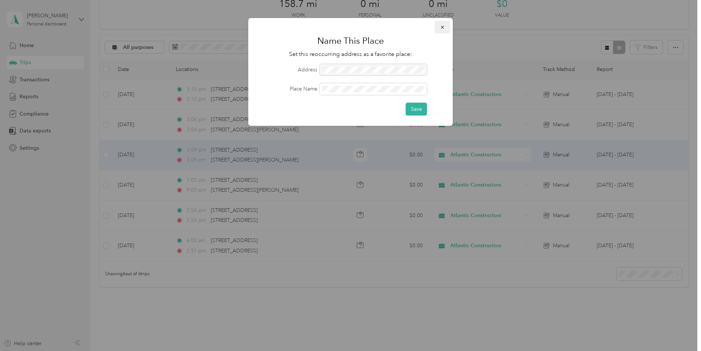
click at [442, 27] on icon "button" at bounding box center [442, 27] width 3 height 3
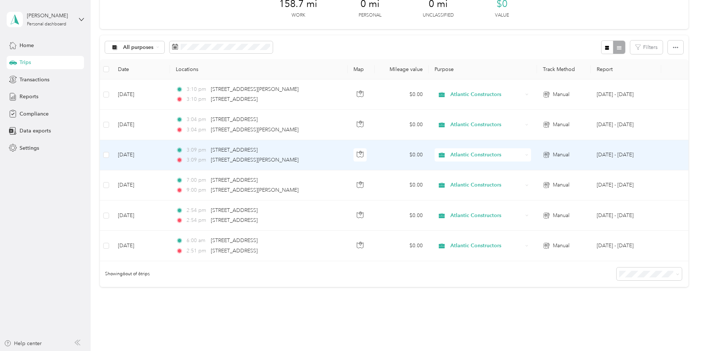
click at [139, 155] on td "[DATE]" at bounding box center [141, 155] width 58 height 30
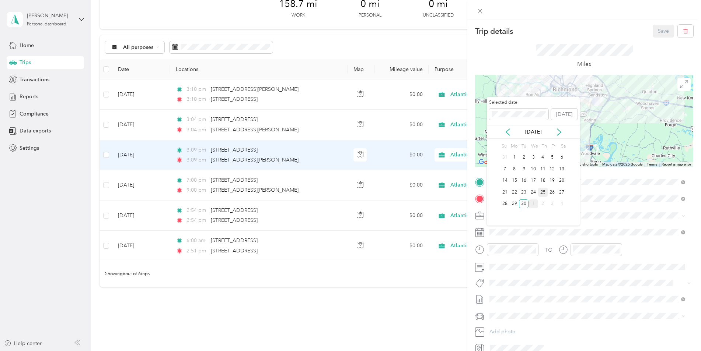
click at [543, 193] on div "25" at bounding box center [543, 192] width 10 height 9
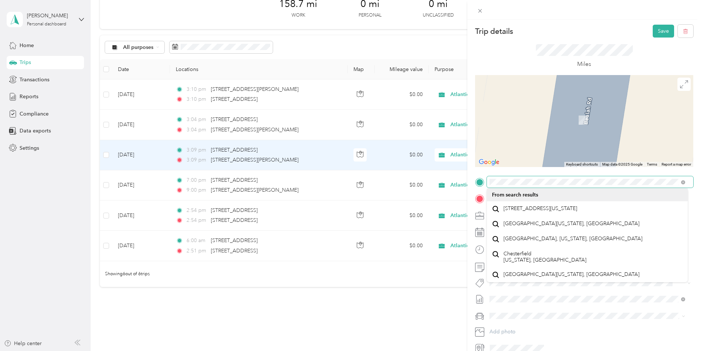
click at [487, 185] on span at bounding box center [590, 182] width 206 height 12
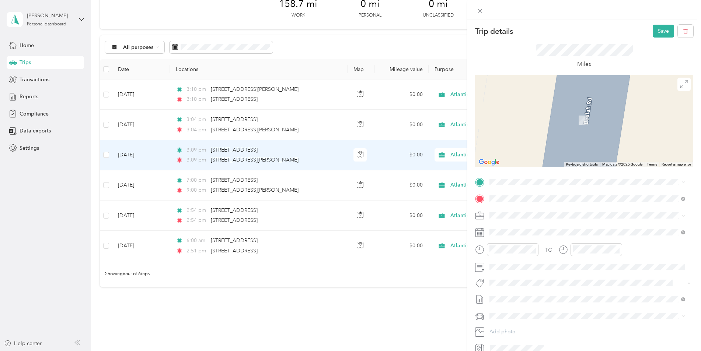
click at [515, 225] on span "[STREET_ADDRESS][PERSON_NAME][US_STATE]" at bounding box center [560, 221] width 115 height 7
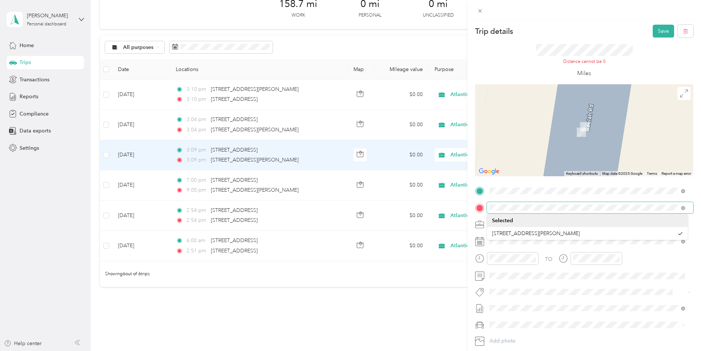
click at [474, 212] on form "Trip details Save This trip cannot be edited because it is either under review,…" at bounding box center [584, 194] width 234 height 339
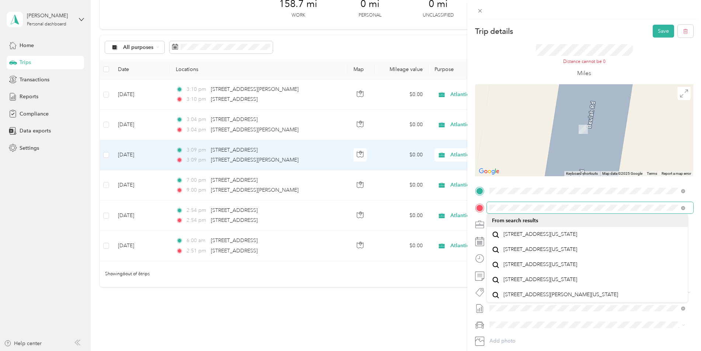
click at [483, 208] on div at bounding box center [584, 208] width 218 height 12
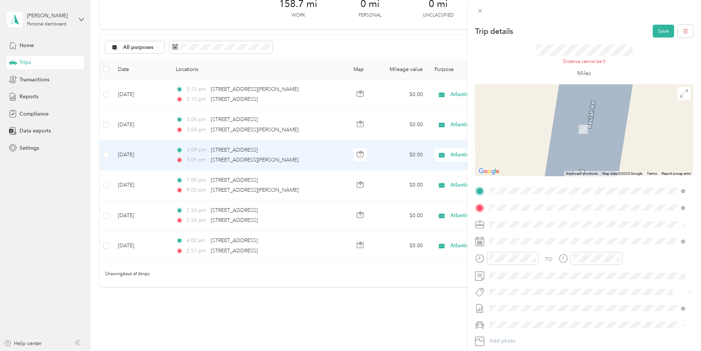
click at [539, 268] on span "[STREET_ADDRESS][US_STATE]" at bounding box center [540, 265] width 74 height 7
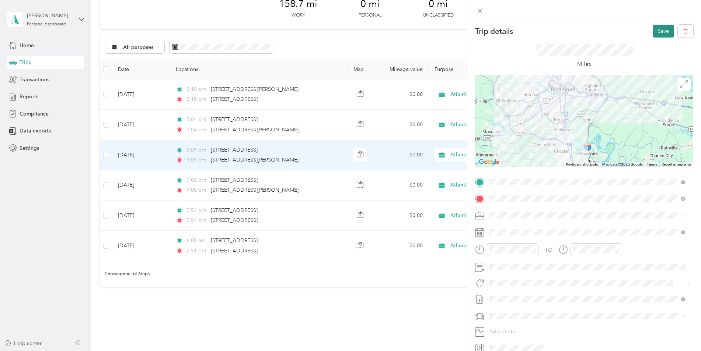
click at [656, 29] on button "Save" at bounding box center [662, 31] width 21 height 13
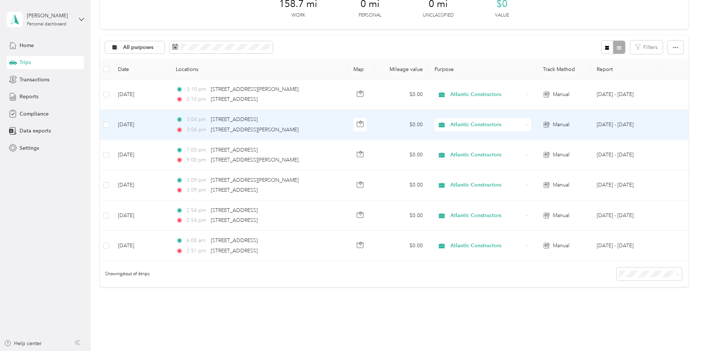
click at [141, 123] on td "[DATE]" at bounding box center [141, 125] width 58 height 30
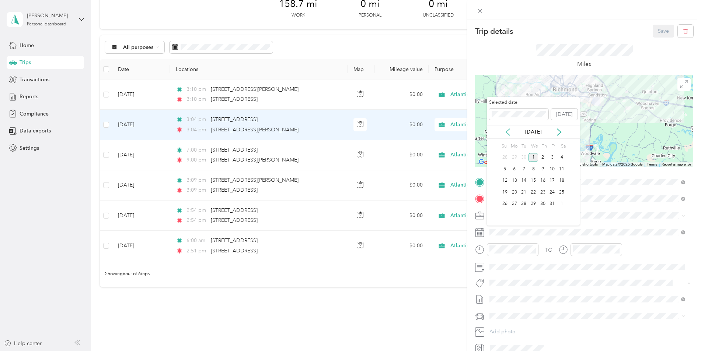
click at [510, 132] on icon at bounding box center [507, 132] width 7 height 7
click at [520, 204] on div "30" at bounding box center [524, 204] width 10 height 9
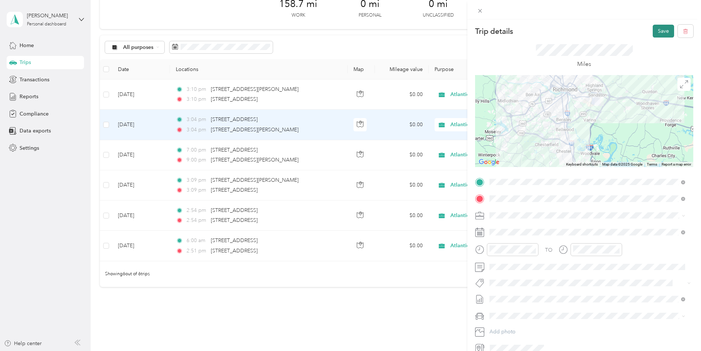
click at [659, 32] on button "Save" at bounding box center [662, 31] width 21 height 13
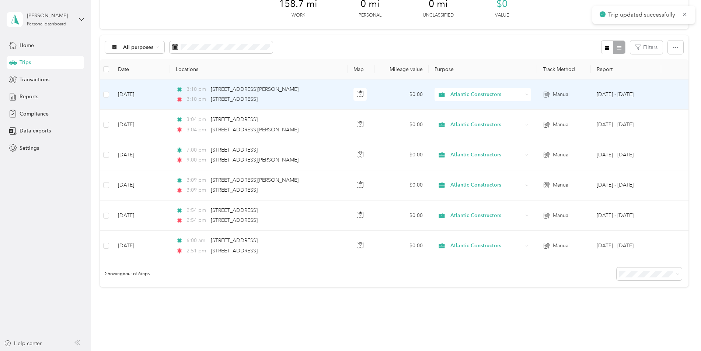
click at [136, 92] on td "[DATE]" at bounding box center [141, 95] width 58 height 30
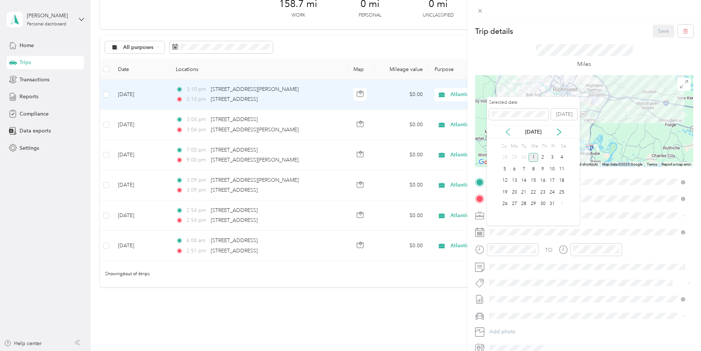
click at [506, 133] on icon at bounding box center [507, 132] width 7 height 7
click at [522, 203] on div "30" at bounding box center [524, 204] width 10 height 9
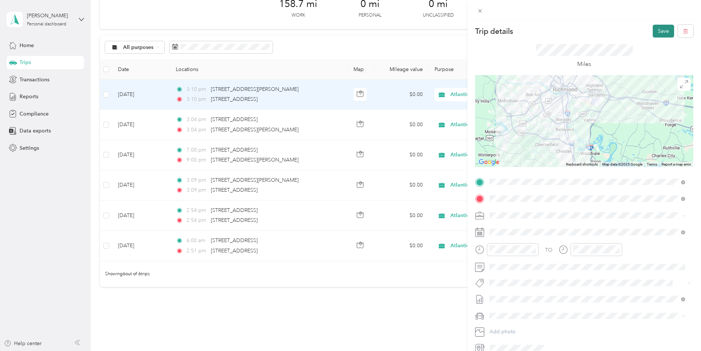
click at [655, 32] on button "Save" at bounding box center [662, 31] width 21 height 13
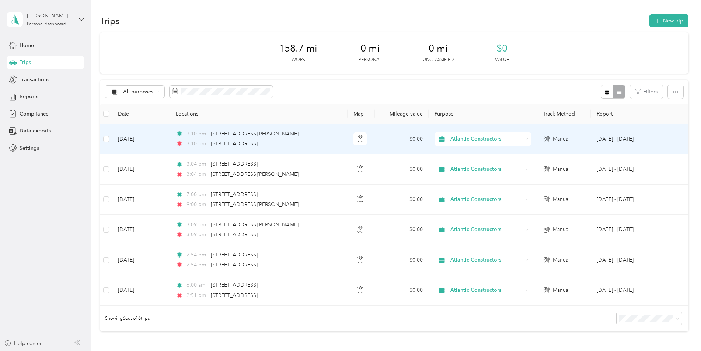
click at [416, 138] on td "$0.00" at bounding box center [402, 139] width 54 height 30
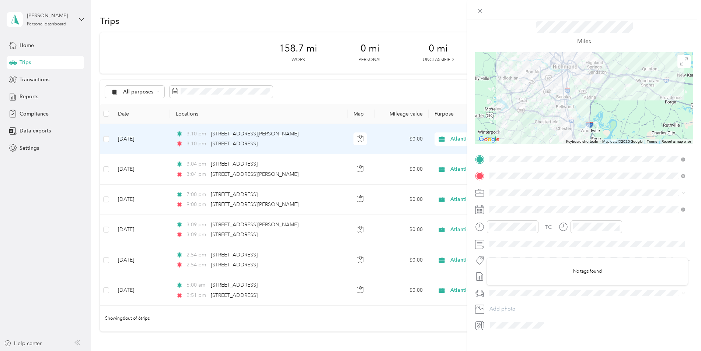
scroll to position [35, 0]
